Goal: Use online tool/utility: Use online tool/utility

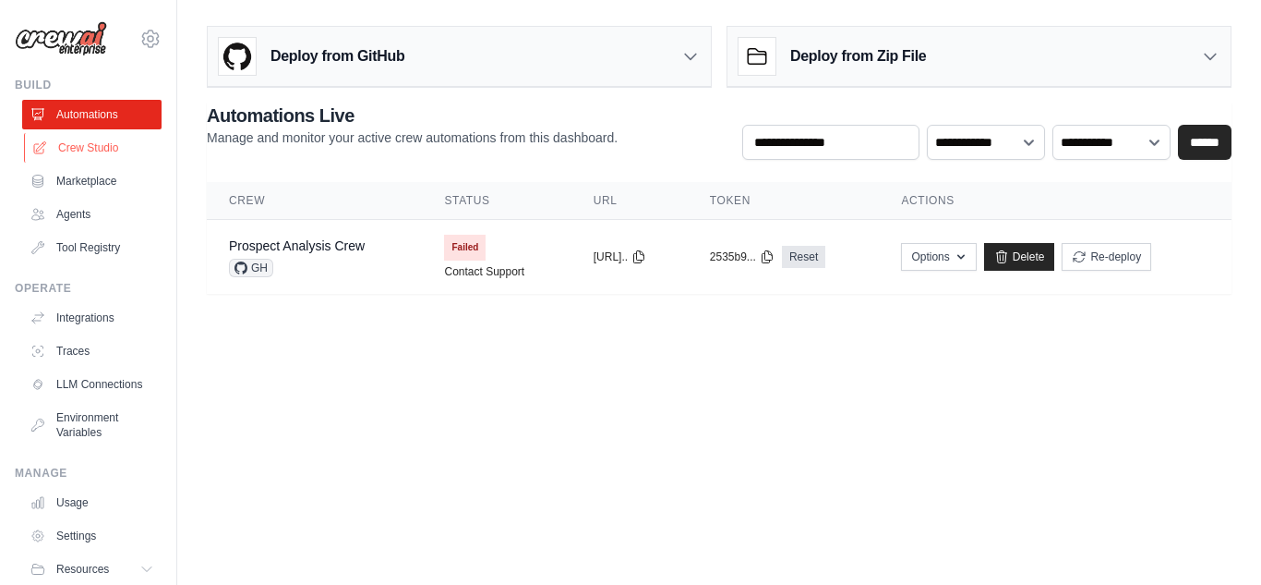
click at [107, 145] on link "Crew Studio" at bounding box center [93, 148] width 139 height 30
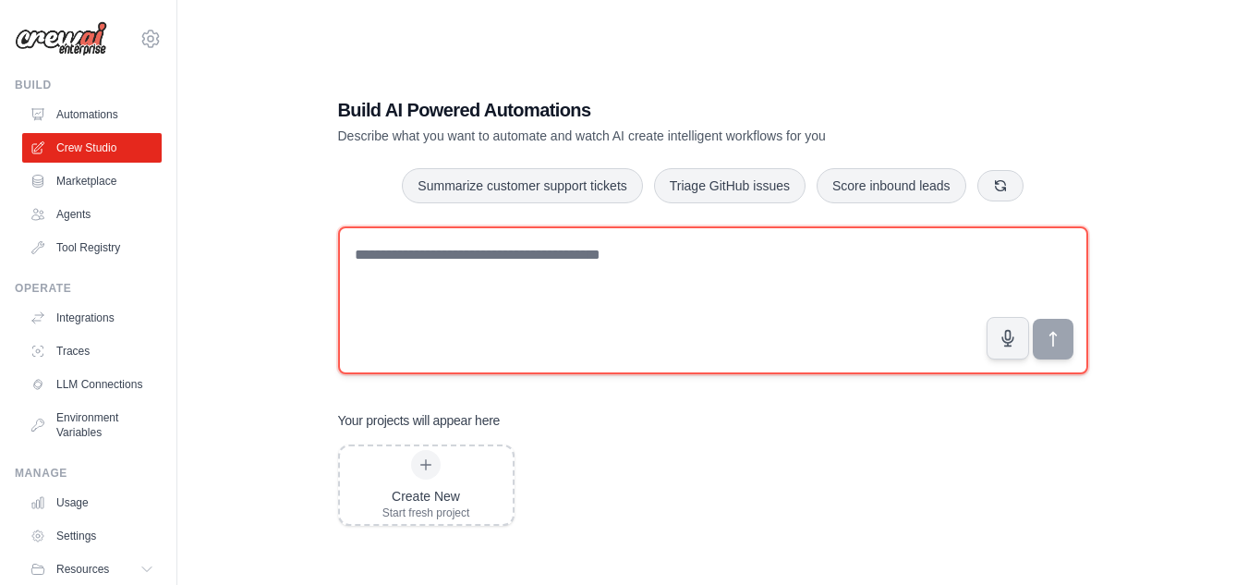
click at [495, 273] on textarea at bounding box center [713, 300] width 750 height 148
paste textarea "**********"
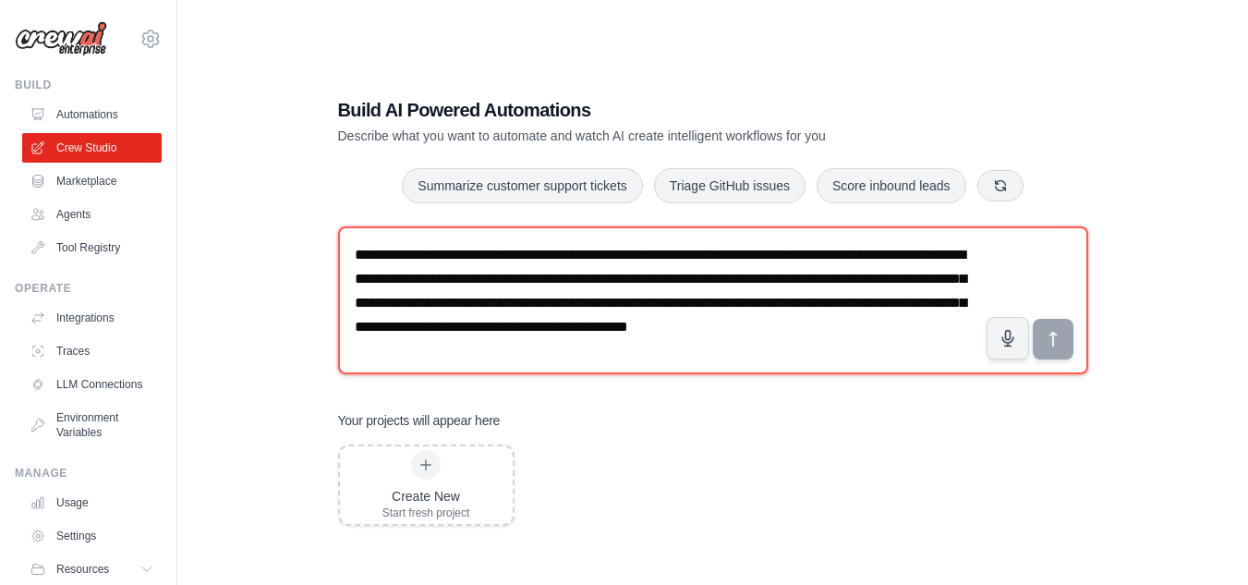
scroll to position [11, 0]
type textarea "**********"
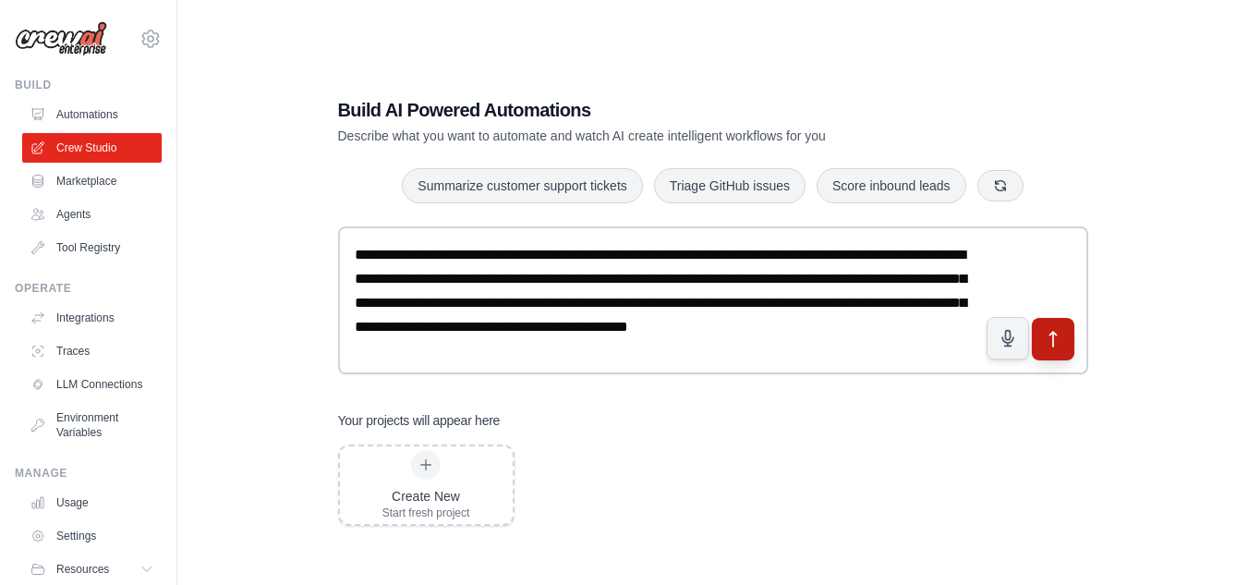
click at [1058, 337] on icon "submit" at bounding box center [1052, 338] width 19 height 19
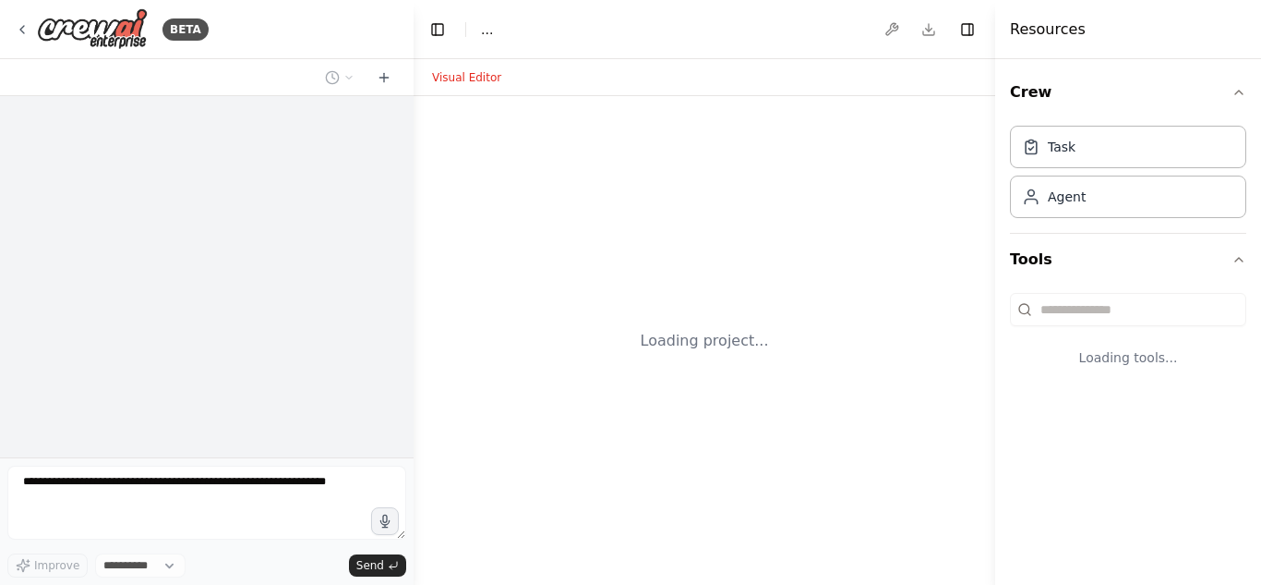
select select "****"
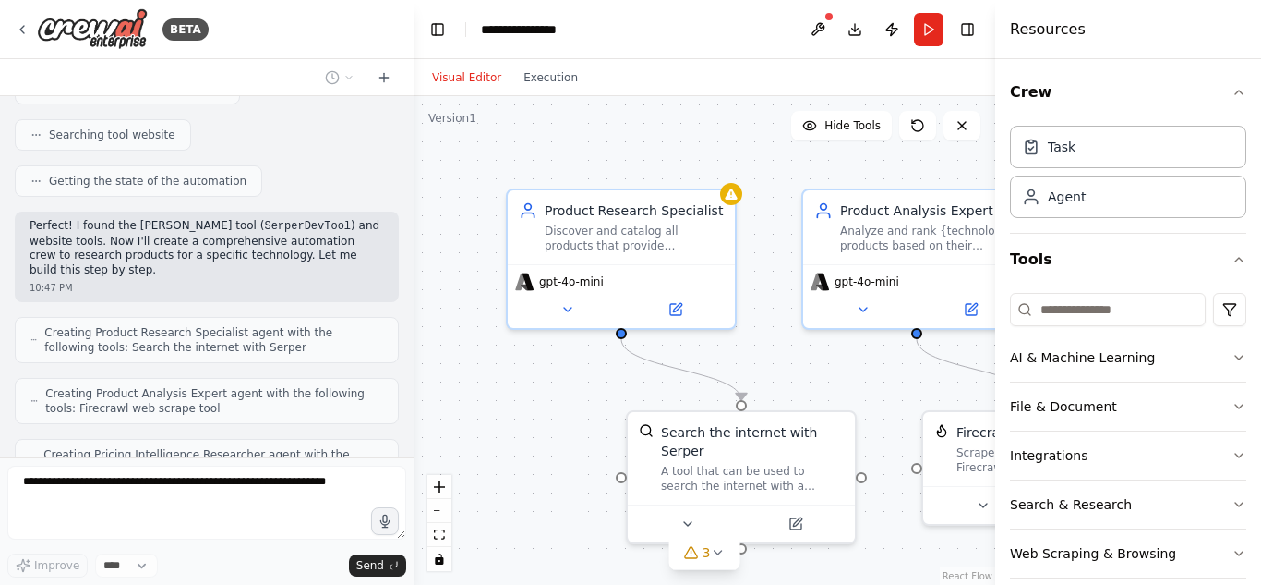
scroll to position [370, 0]
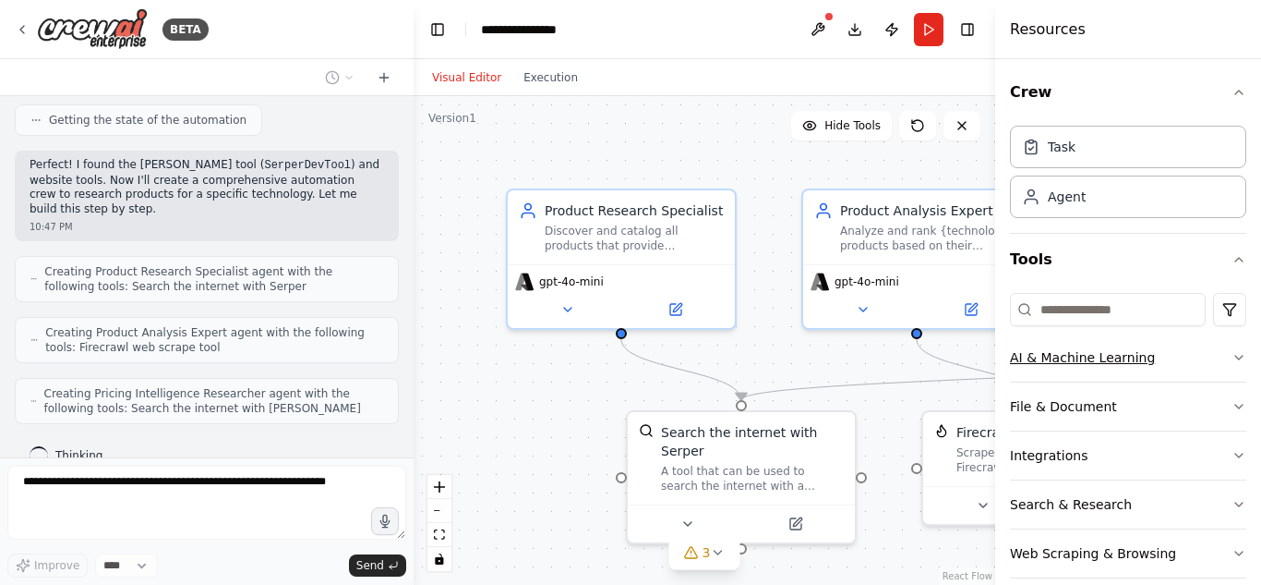
click at [1230, 349] on button "AI & Machine Learning" at bounding box center [1128, 357] width 236 height 48
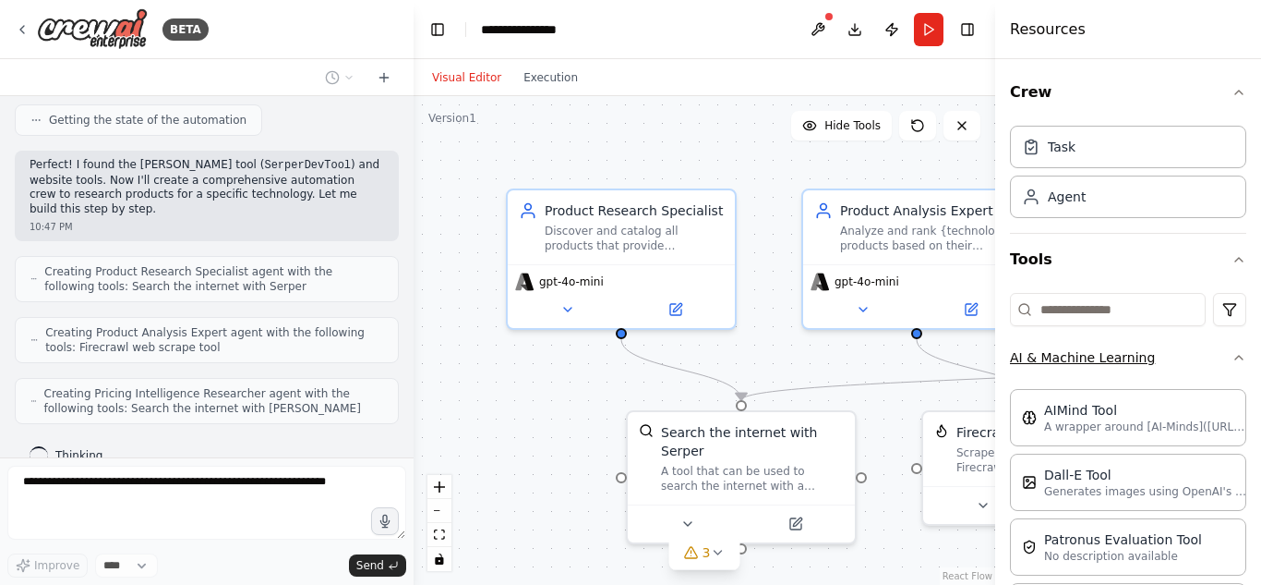
click at [1230, 349] on button "AI & Machine Learning" at bounding box center [1128, 357] width 236 height 48
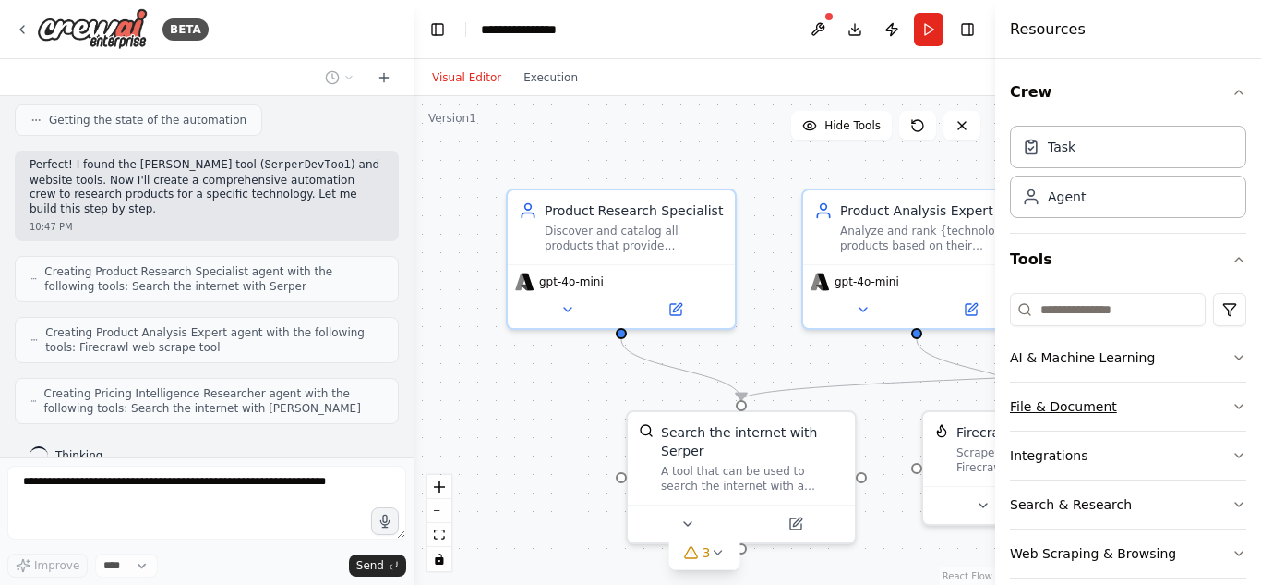
click at [1232, 406] on icon "button" at bounding box center [1239, 406] width 15 height 15
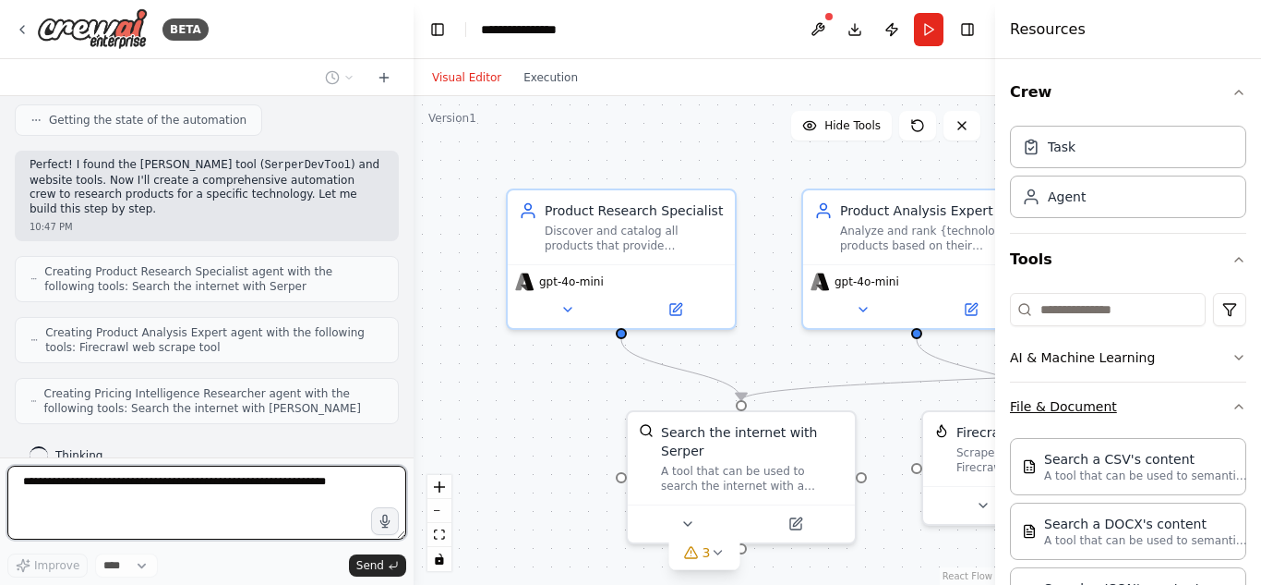
scroll to position [384, 0]
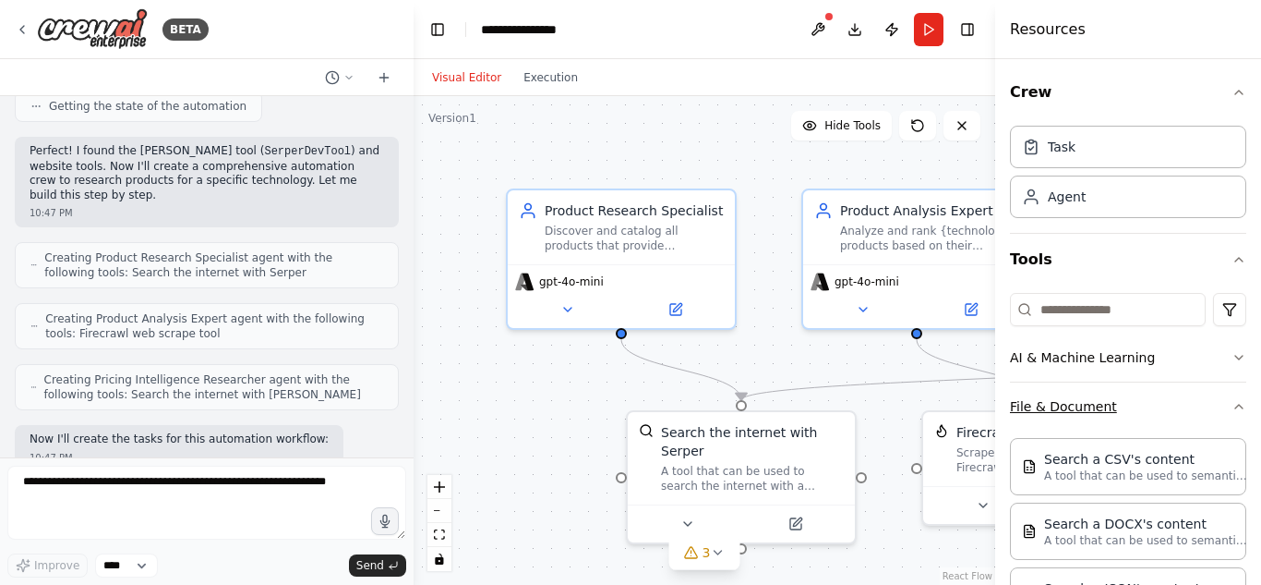
click at [1232, 406] on icon "button" at bounding box center [1239, 406] width 15 height 15
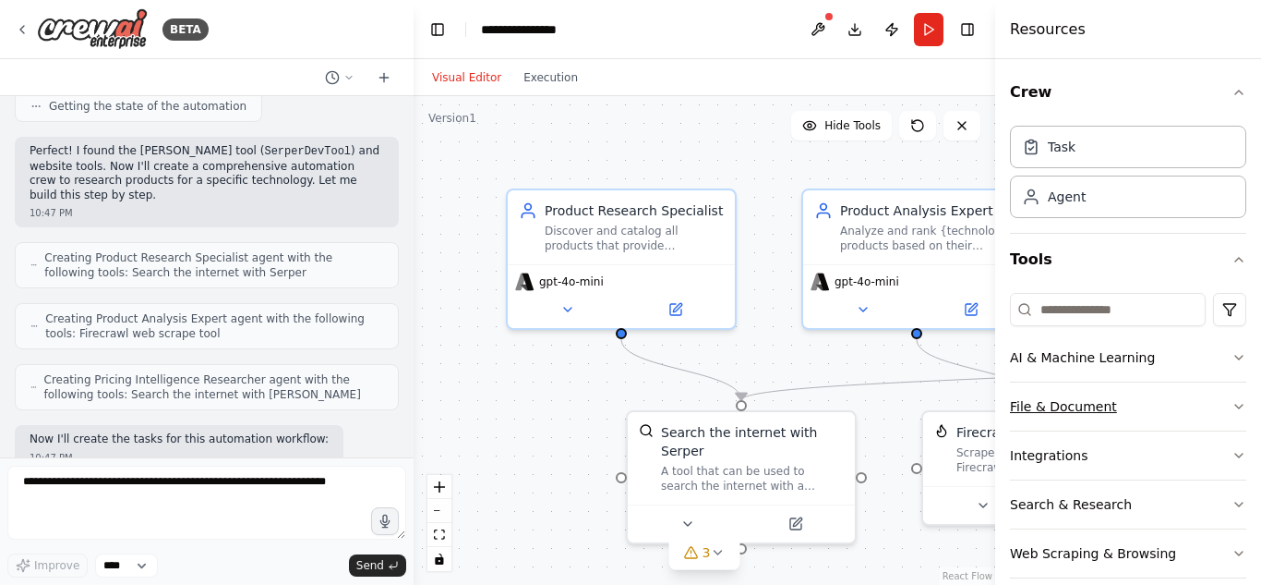
scroll to position [23, 0]
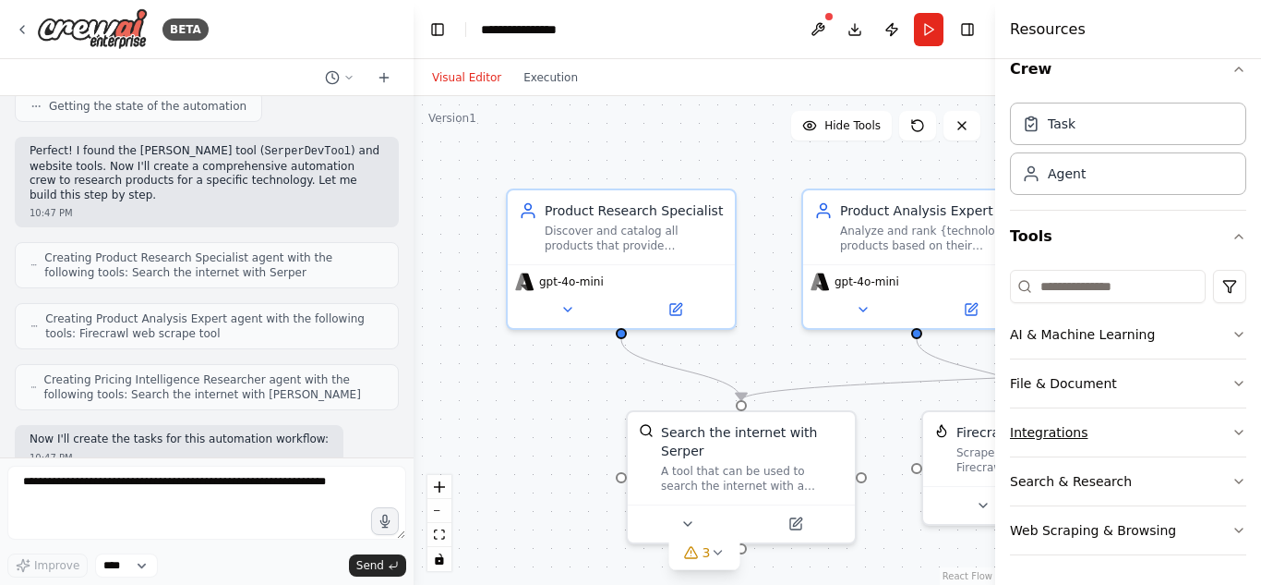
click at [1216, 437] on button "Integrations" at bounding box center [1128, 432] width 236 height 48
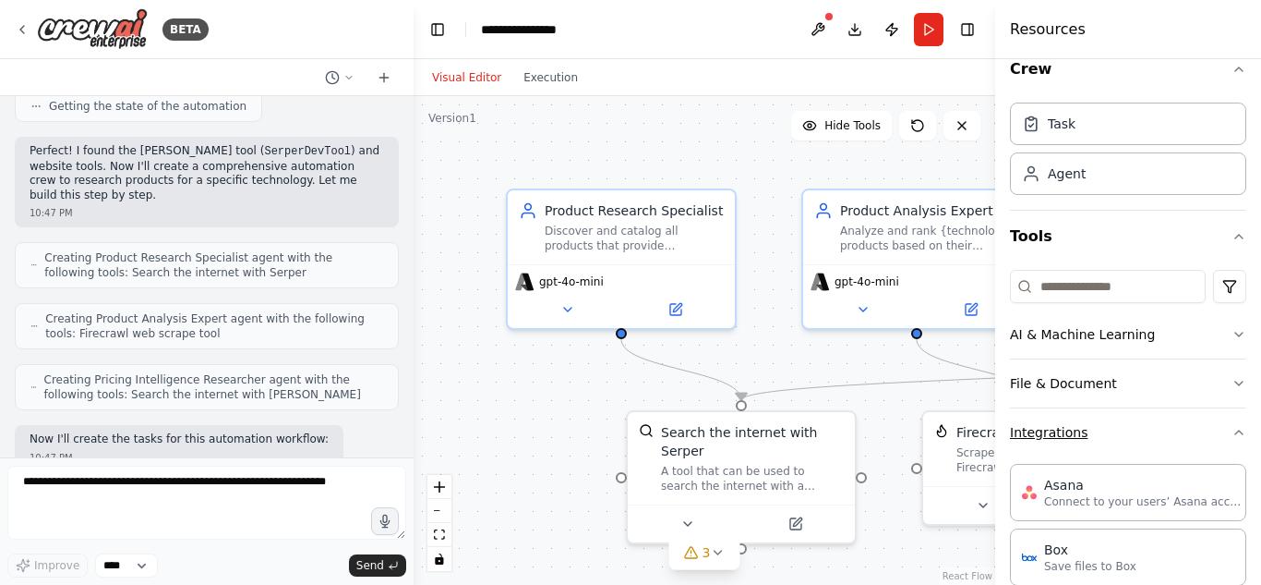
click at [1216, 437] on button "Integrations" at bounding box center [1128, 432] width 236 height 48
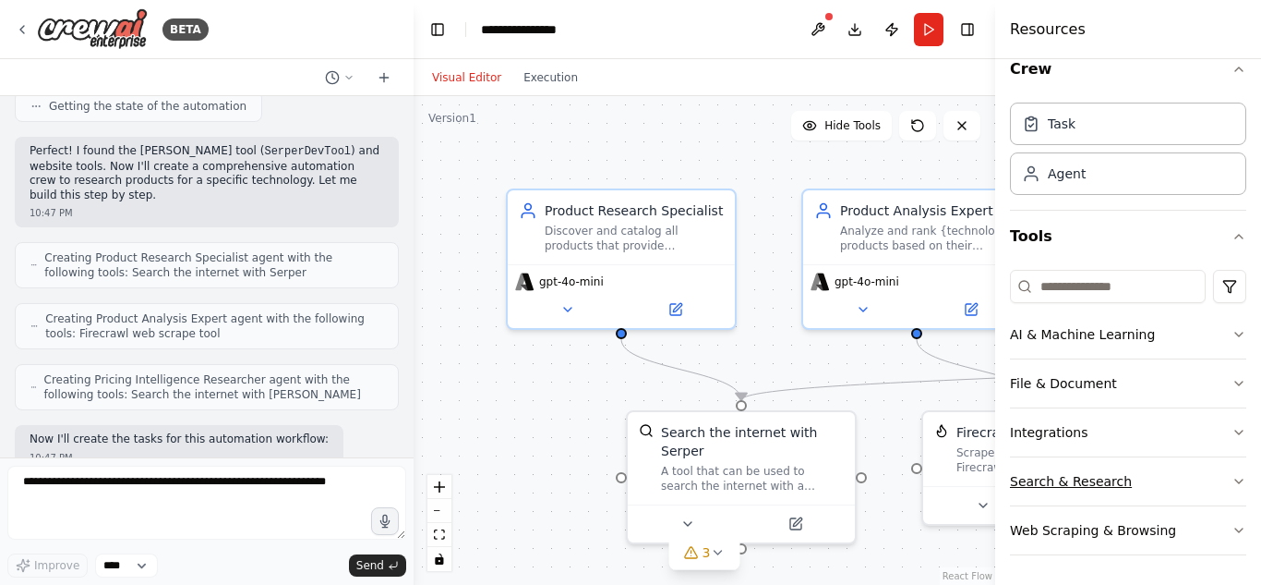
click at [1232, 485] on icon "button" at bounding box center [1239, 481] width 15 height 15
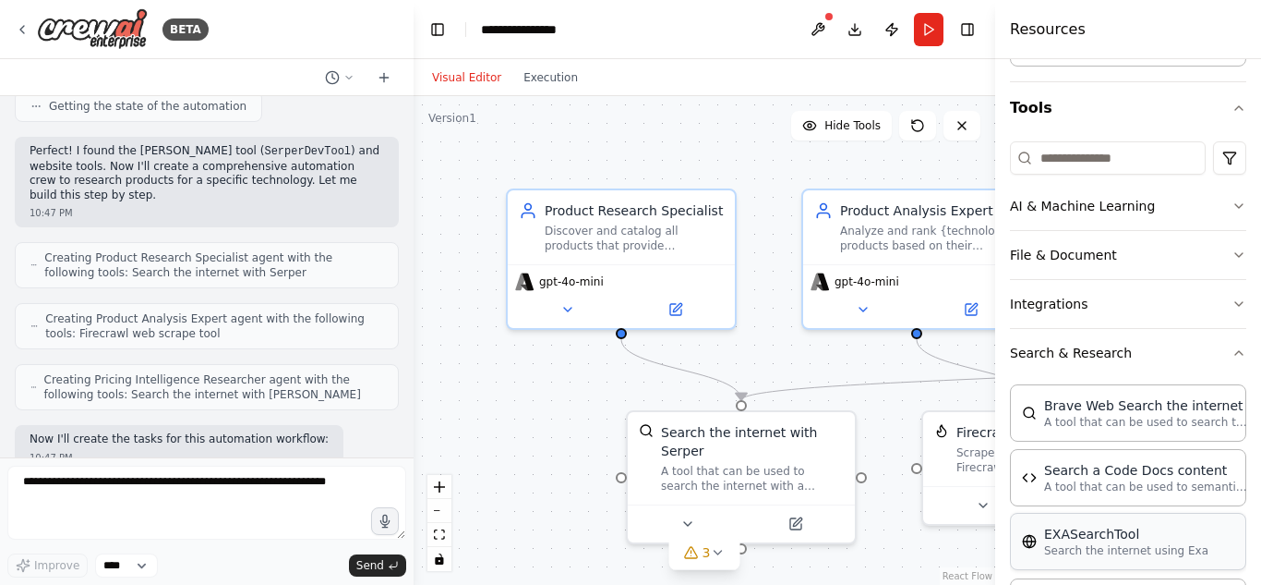
scroll to position [208, 0]
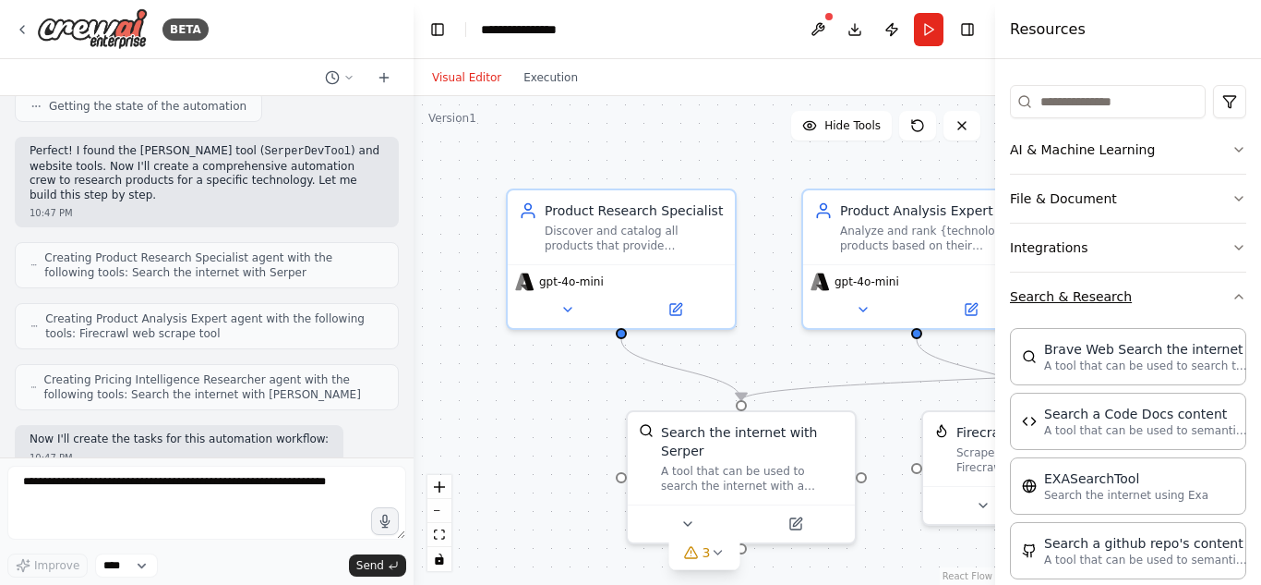
click at [1232, 301] on icon "button" at bounding box center [1239, 296] width 15 height 15
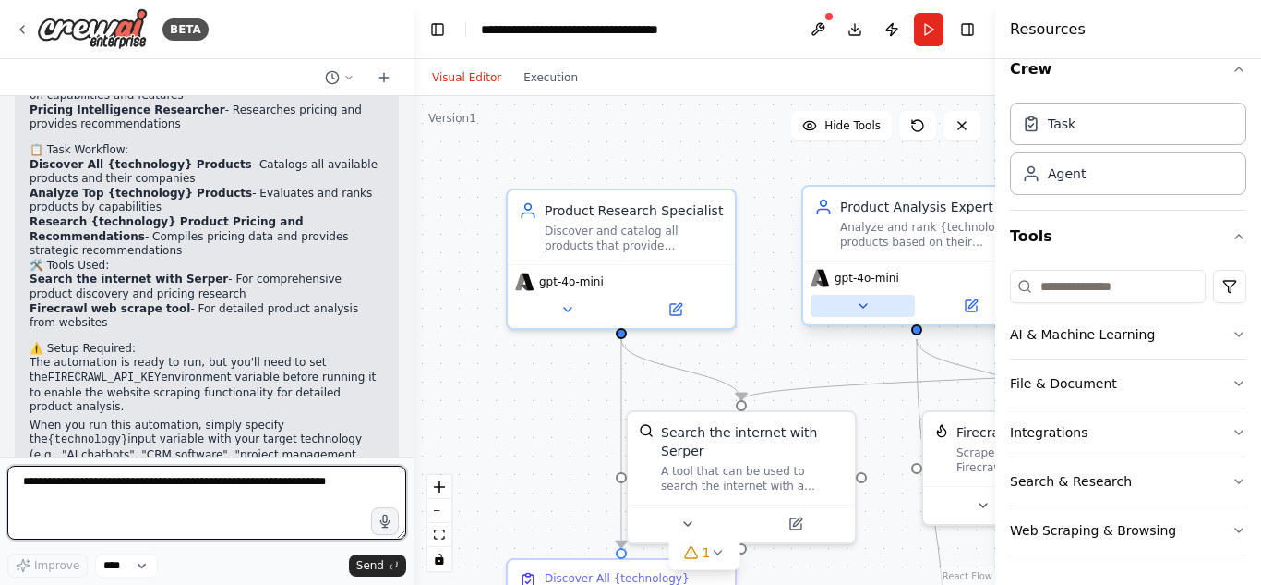
scroll to position [1338, 0]
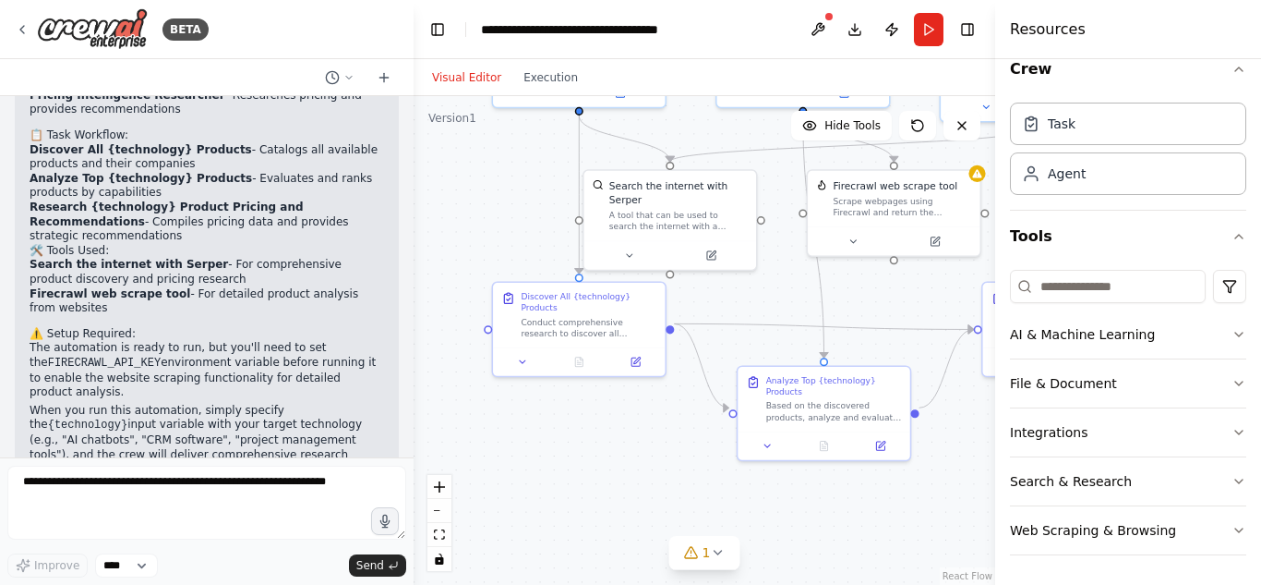
drag, startPoint x: 559, startPoint y: 434, endPoint x: 472, endPoint y: 213, distance: 237.2
click at [472, 213] on div ".deletable-edge-delete-btn { width: 20px; height: 20px; border: 0px solid #ffff…" at bounding box center [705, 340] width 582 height 488
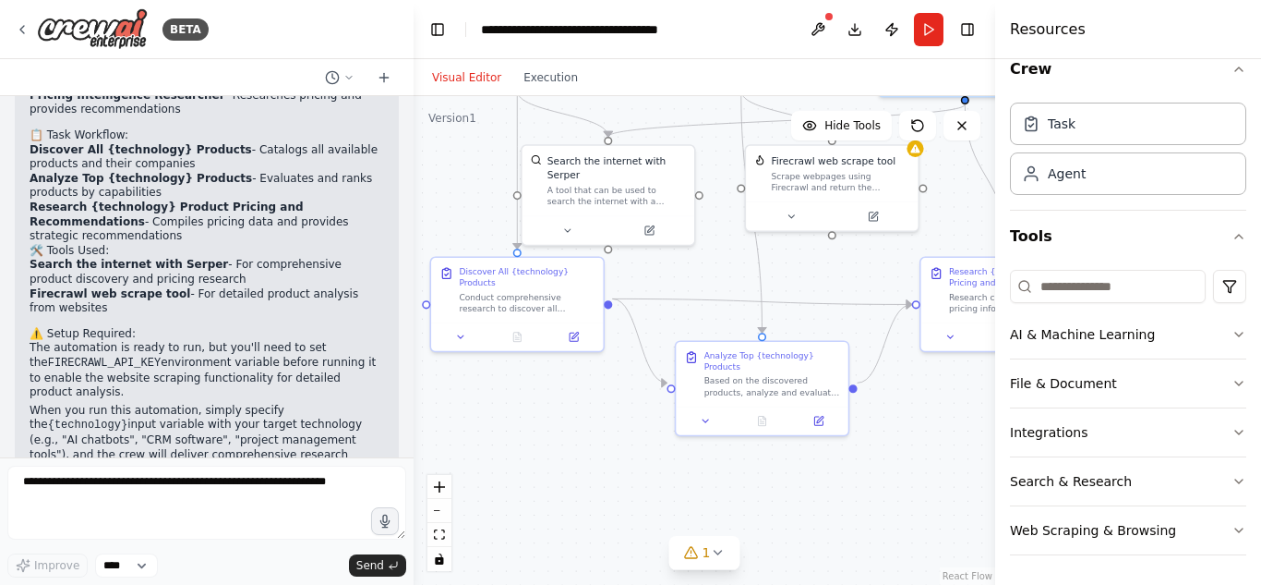
drag, startPoint x: 650, startPoint y: 462, endPoint x: 589, endPoint y: 442, distance: 64.0
click at [589, 442] on div ".deletable-edge-delete-btn { width: 20px; height: 20px; border: 0px solid #ffff…" at bounding box center [705, 340] width 582 height 488
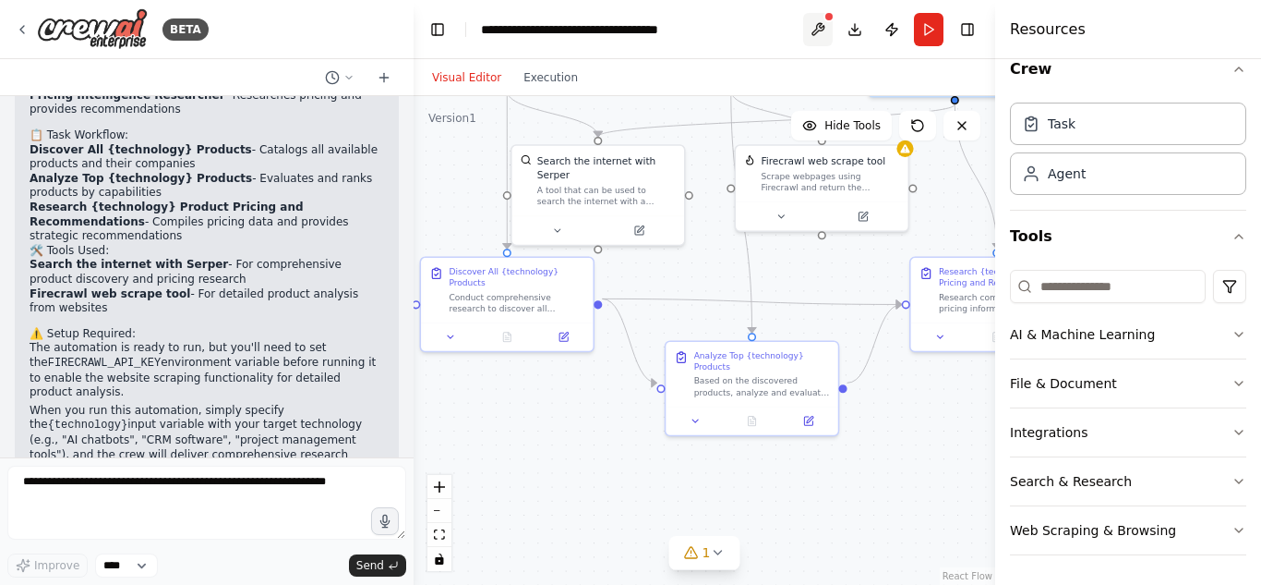
click at [818, 26] on button at bounding box center [818, 29] width 30 height 33
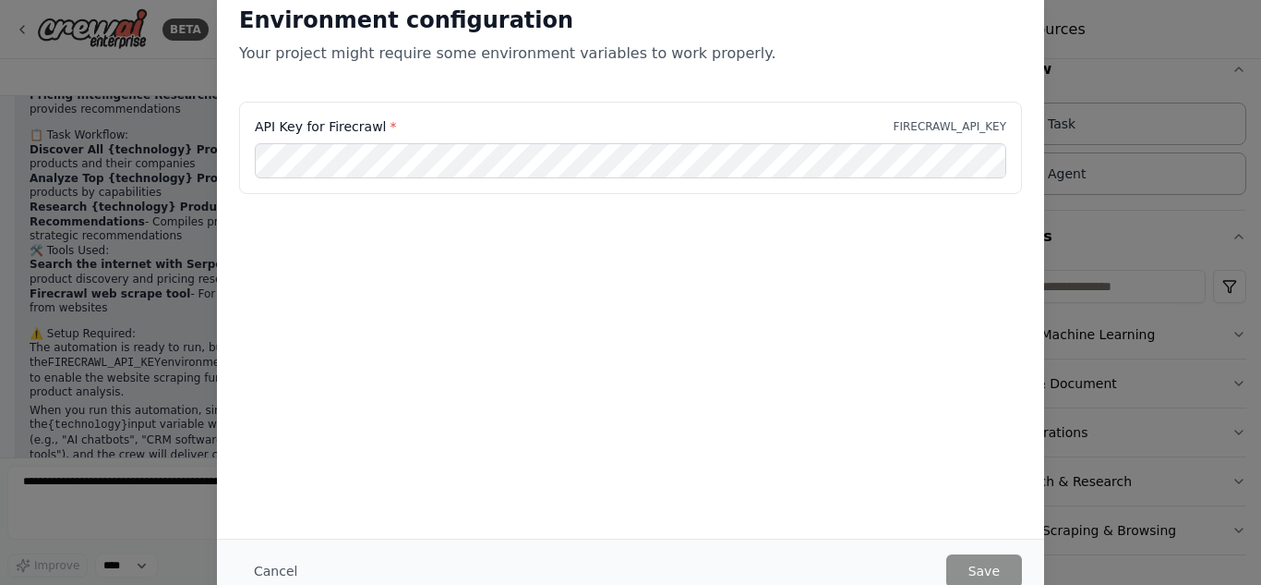
click at [1130, 36] on div "Environment configuration Your project might require some environment variables…" at bounding box center [630, 292] width 1261 height 585
click at [134, 416] on div "Environment configuration Your project might require some environment variables…" at bounding box center [630, 292] width 1261 height 585
click at [995, 563] on button "Save" at bounding box center [985, 570] width 76 height 33
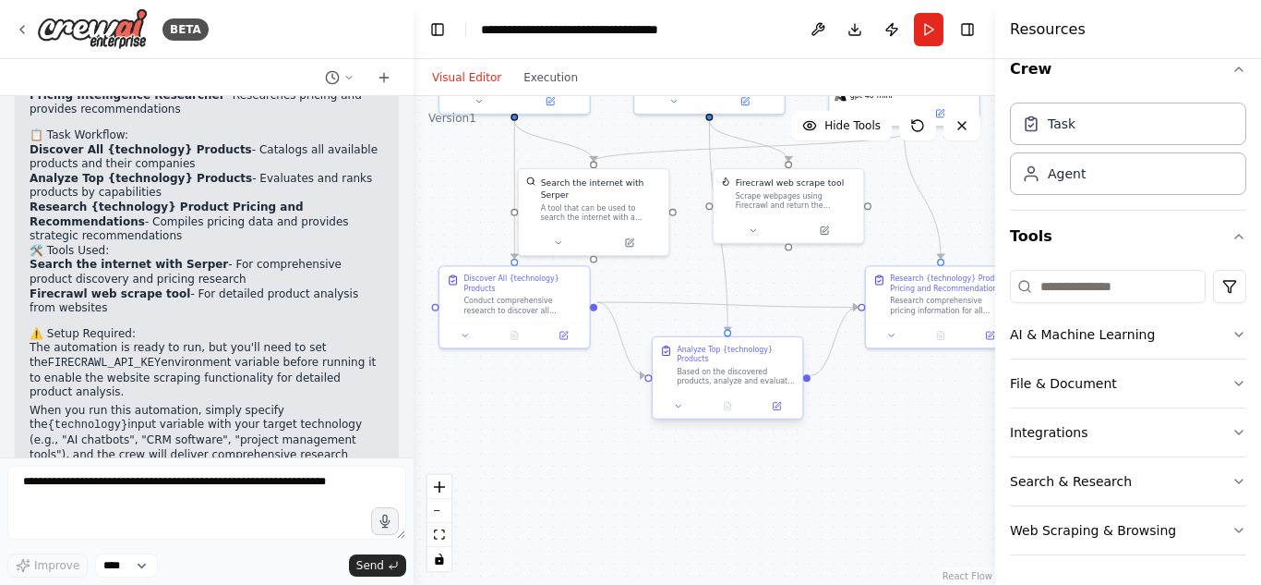
click at [712, 367] on div "Based on the discovered products, analyze and evaluate their capabilities, feat…" at bounding box center [736, 376] width 118 height 19
